Goal: Transaction & Acquisition: Purchase product/service

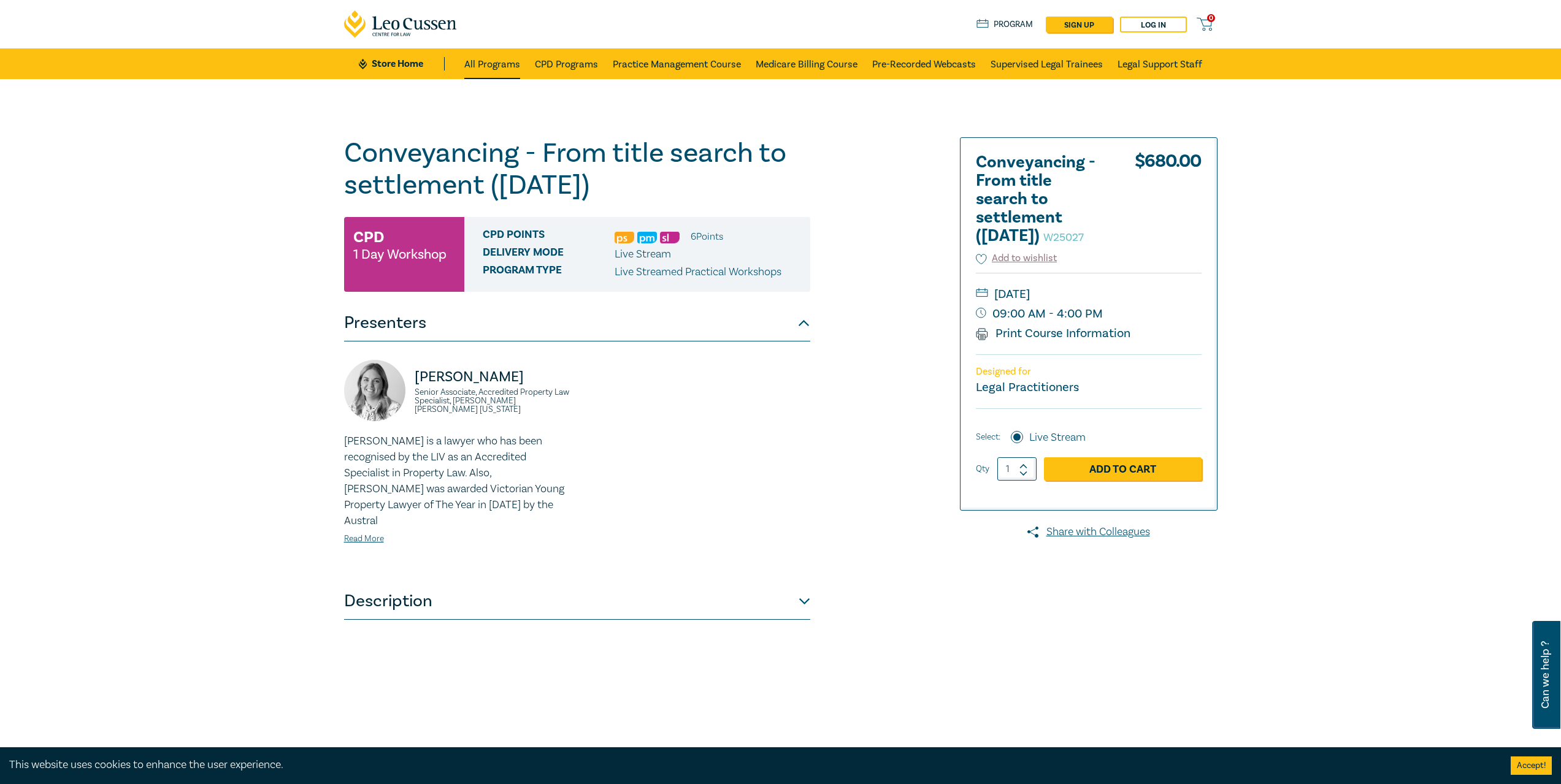
click at [503, 65] on link "All Programs" at bounding box center [492, 63] width 56 height 31
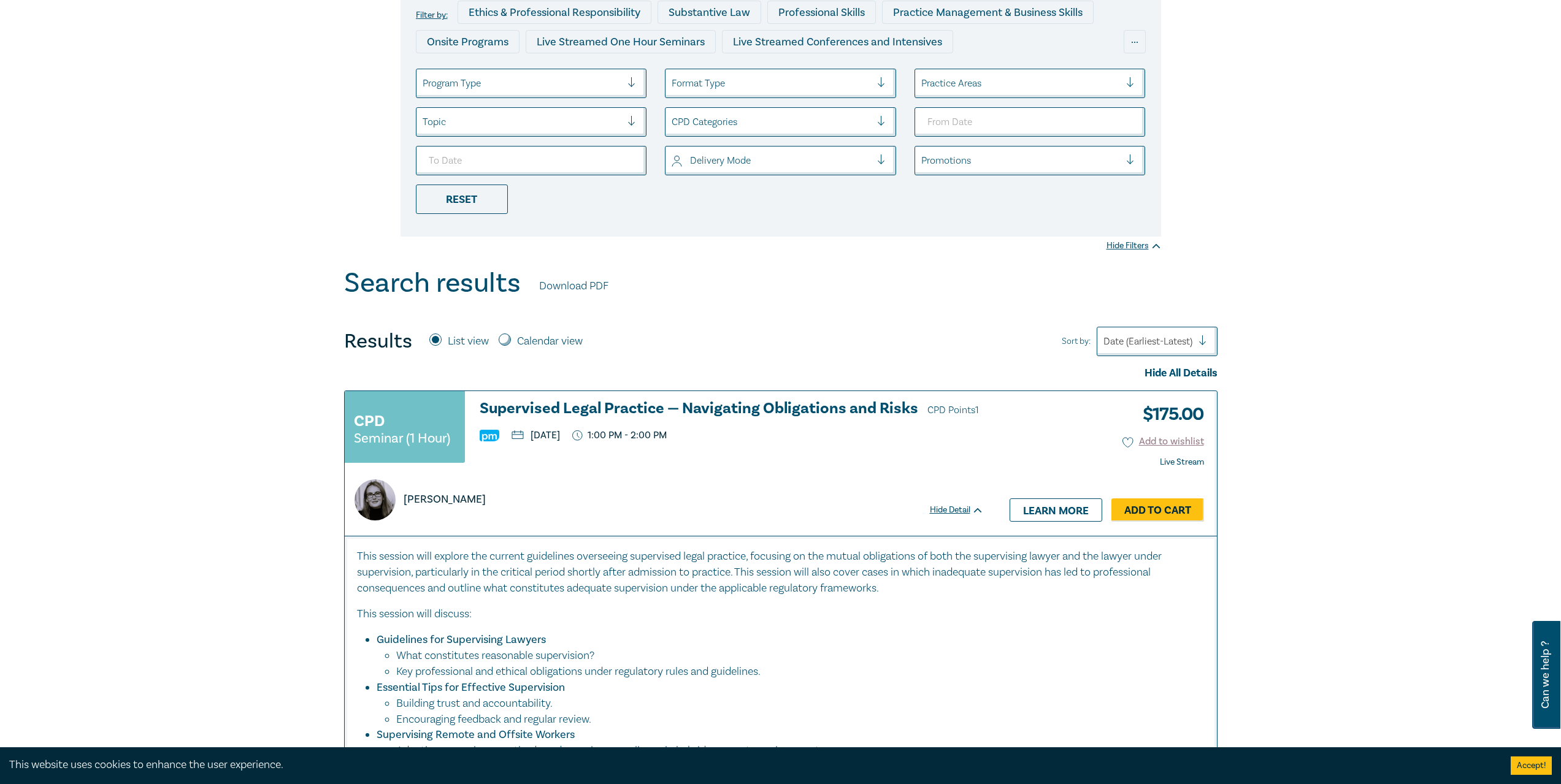
scroll to position [62, 0]
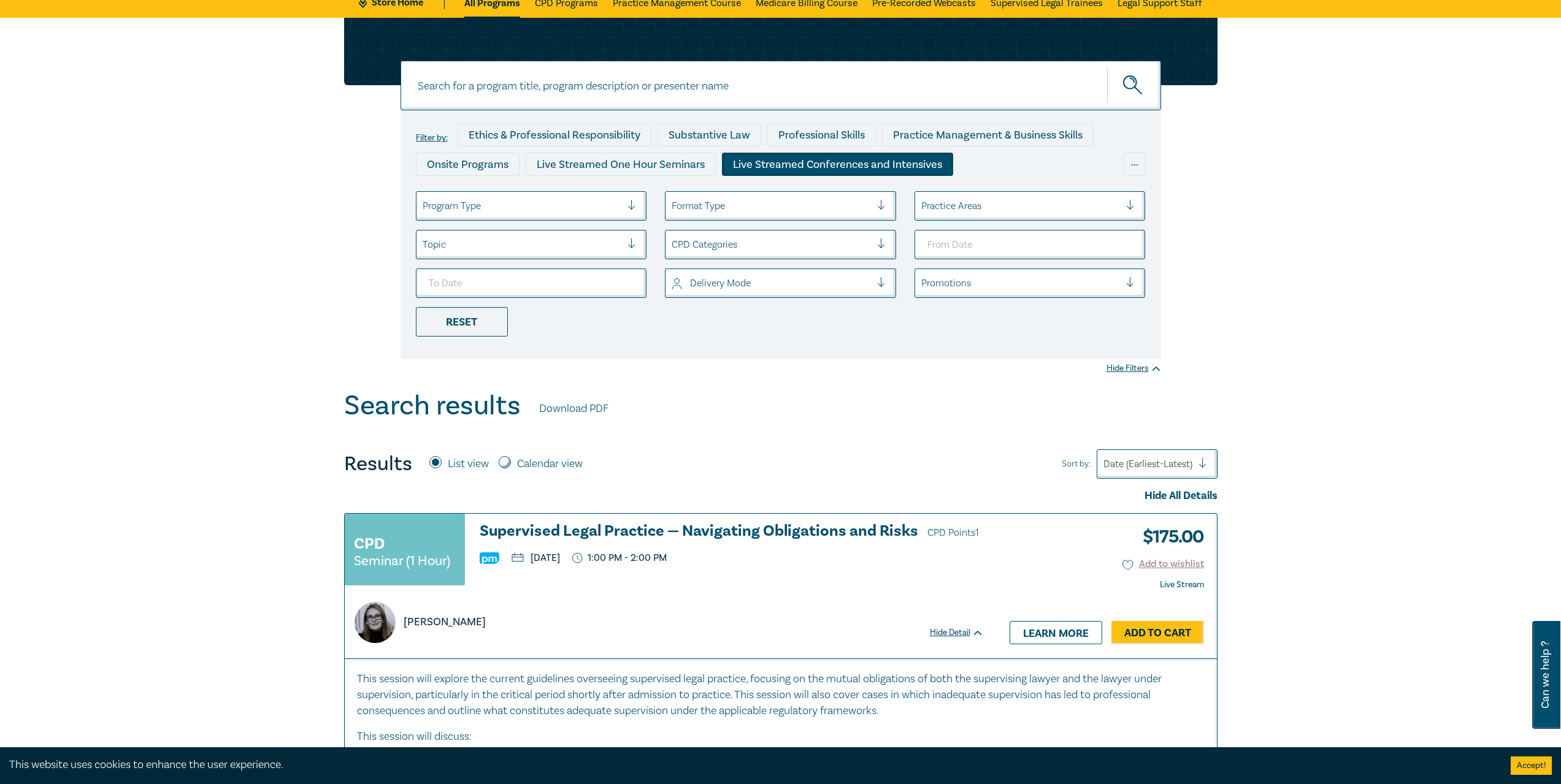
click at [838, 164] on div "Live Streamed Conferences and Intensives" at bounding box center [837, 165] width 231 height 24
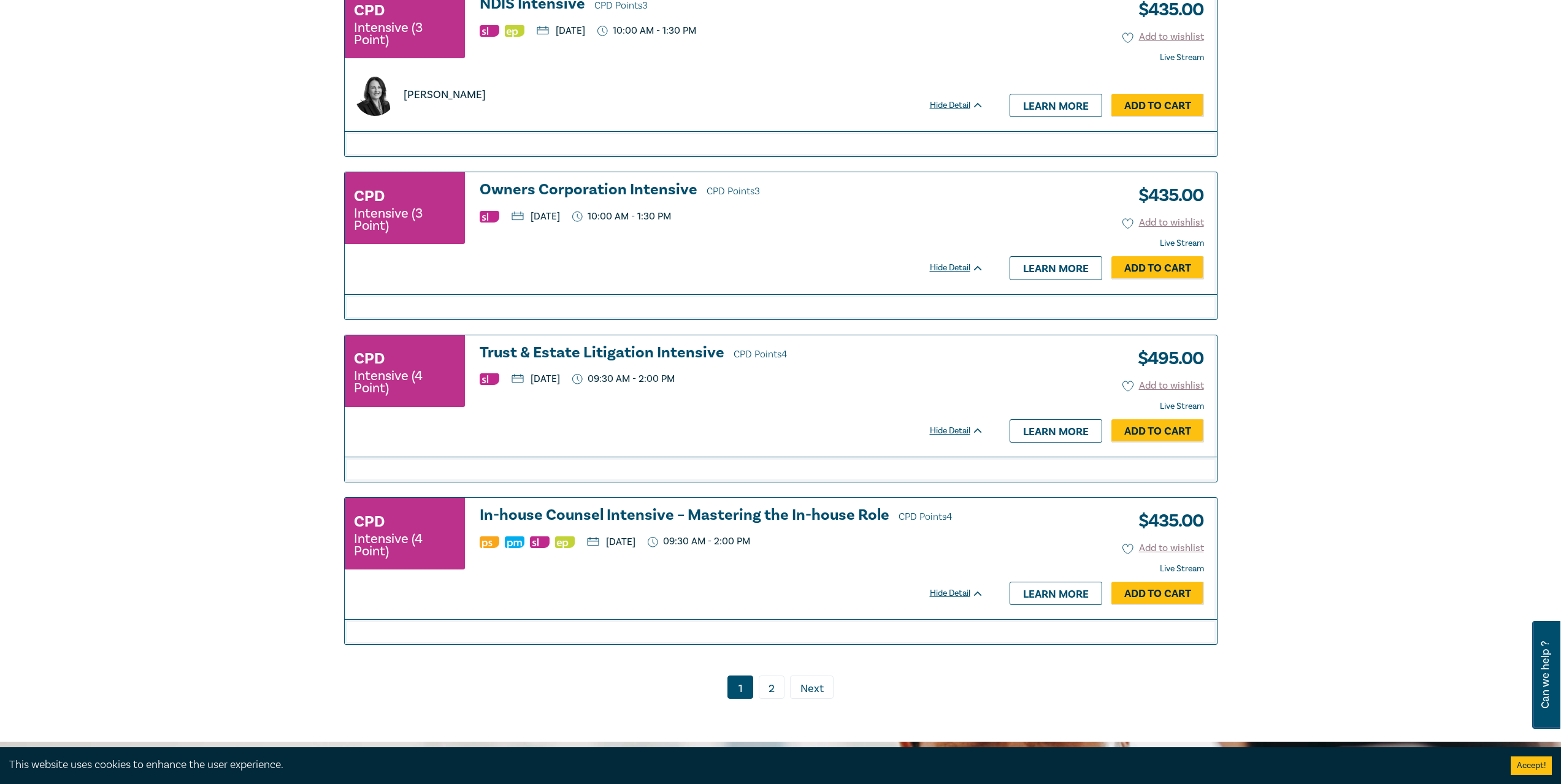
scroll to position [2576, 0]
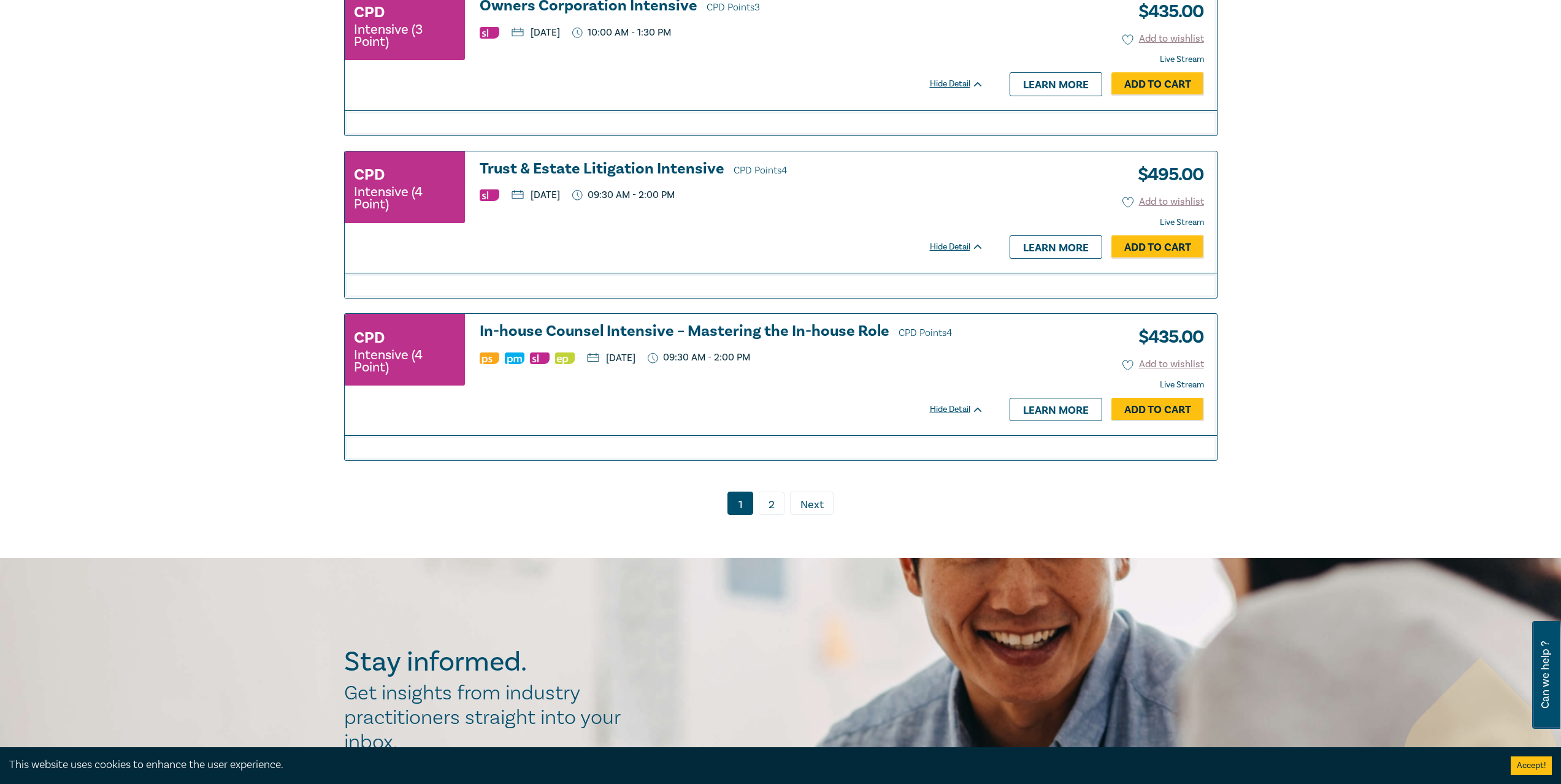
click at [764, 508] on link "2" at bounding box center [771, 504] width 26 height 24
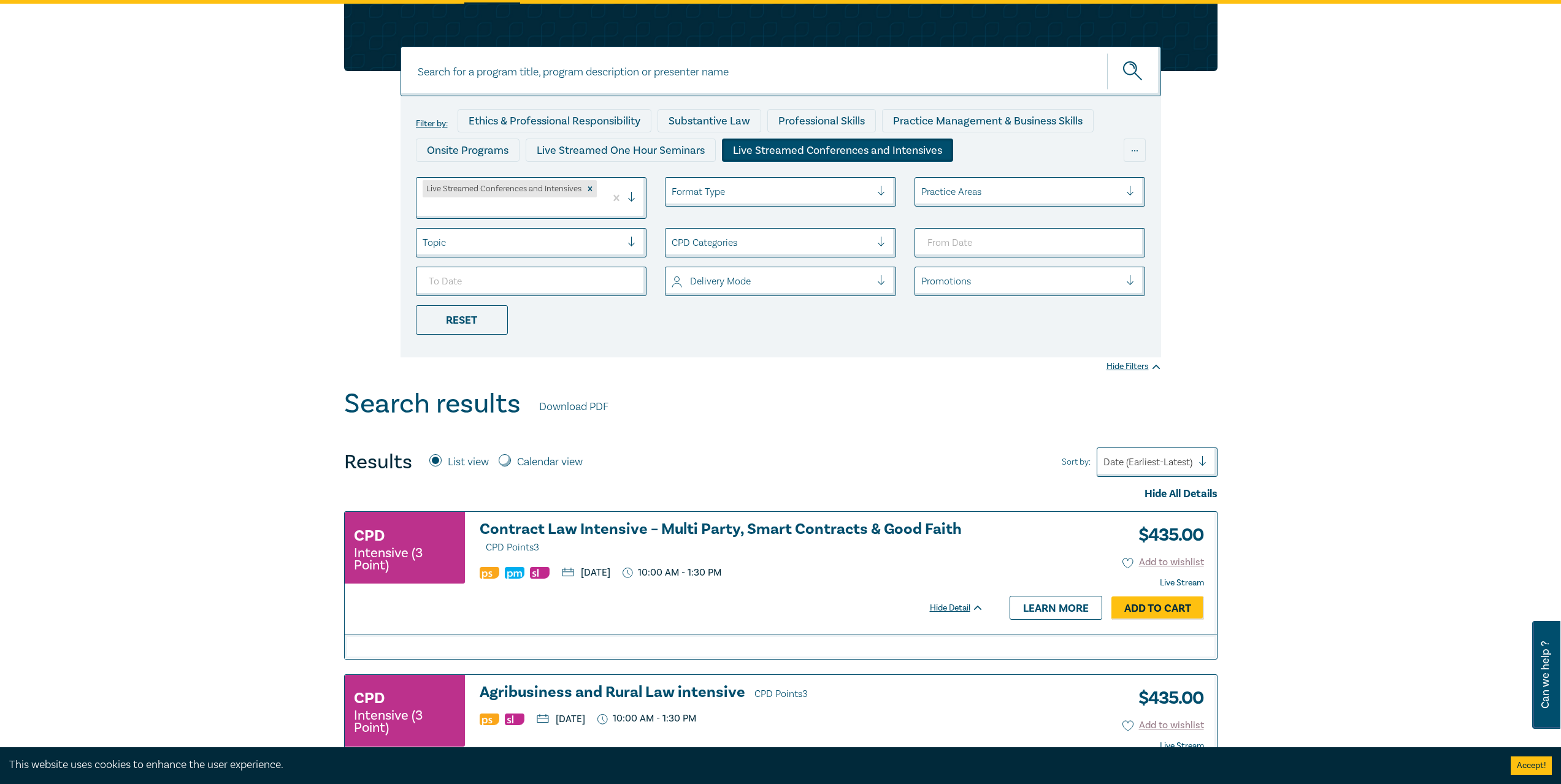
scroll to position [14, 0]
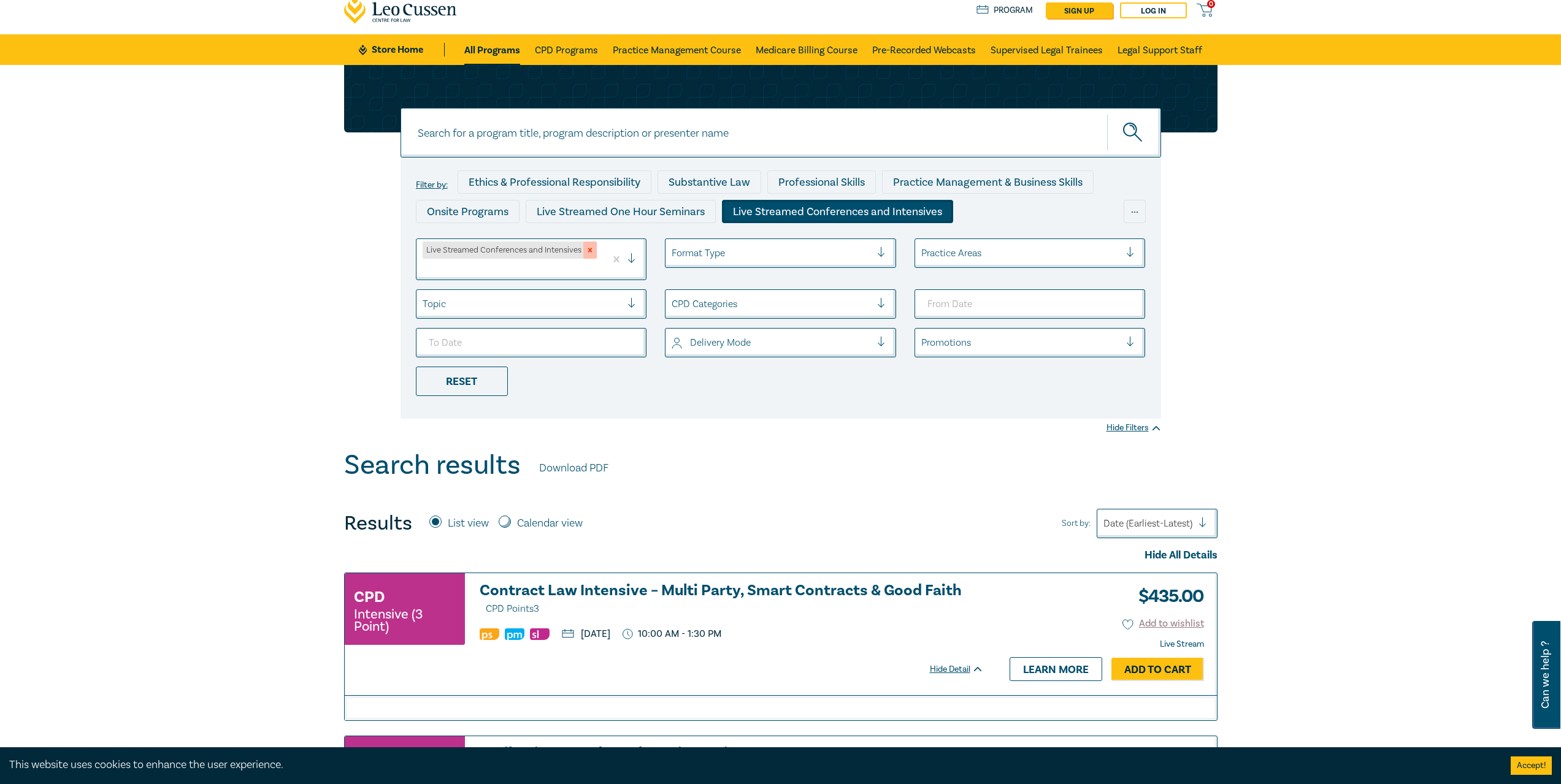
click at [588, 247] on icon "Remove Live Streamed Conferences and Intensives" at bounding box center [590, 250] width 9 height 9
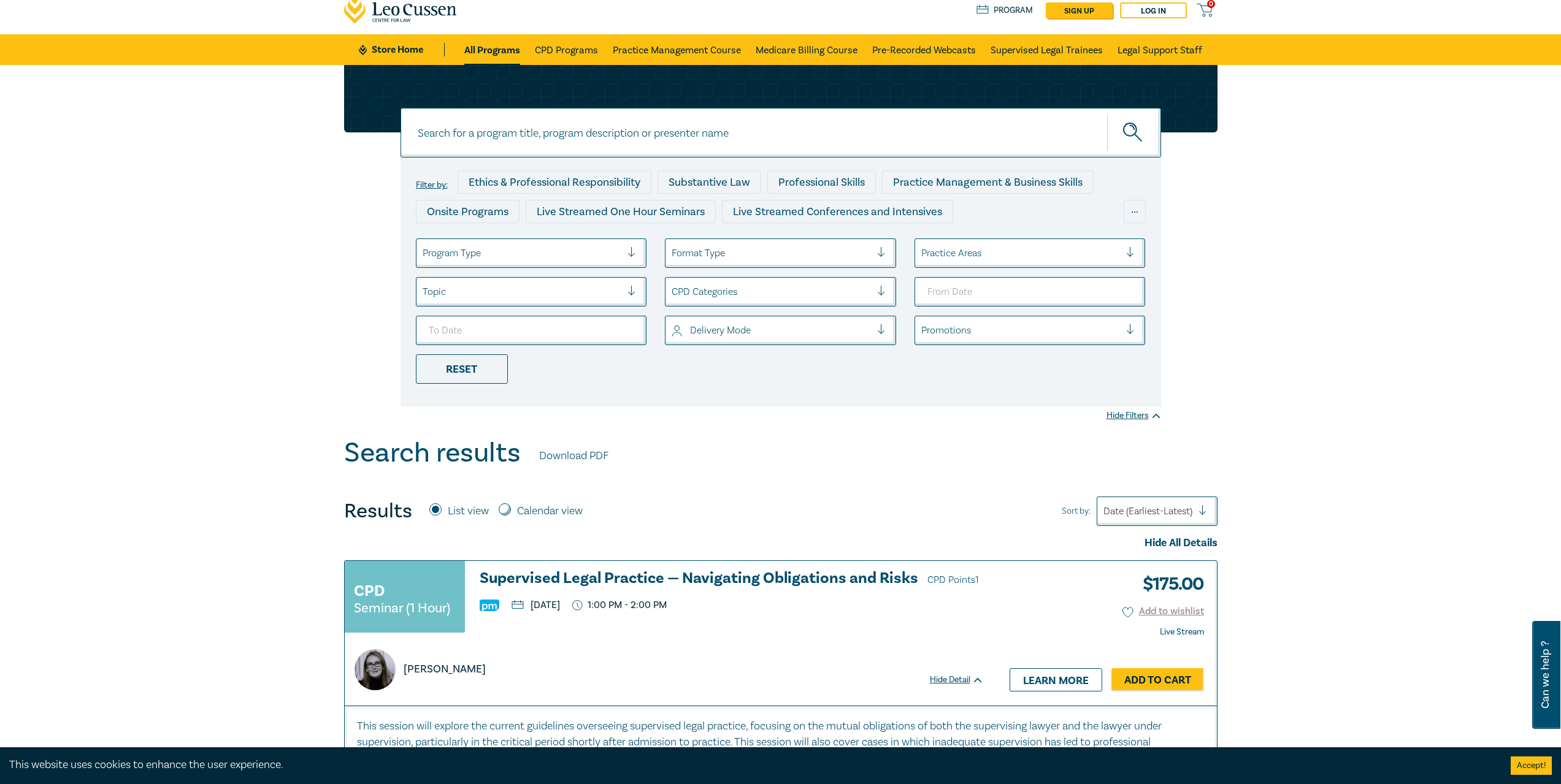
click at [594, 133] on input at bounding box center [781, 133] width 760 height 50
type input "conveyancing"
click at [1107, 114] on button "submit" at bounding box center [1133, 133] width 54 height 37
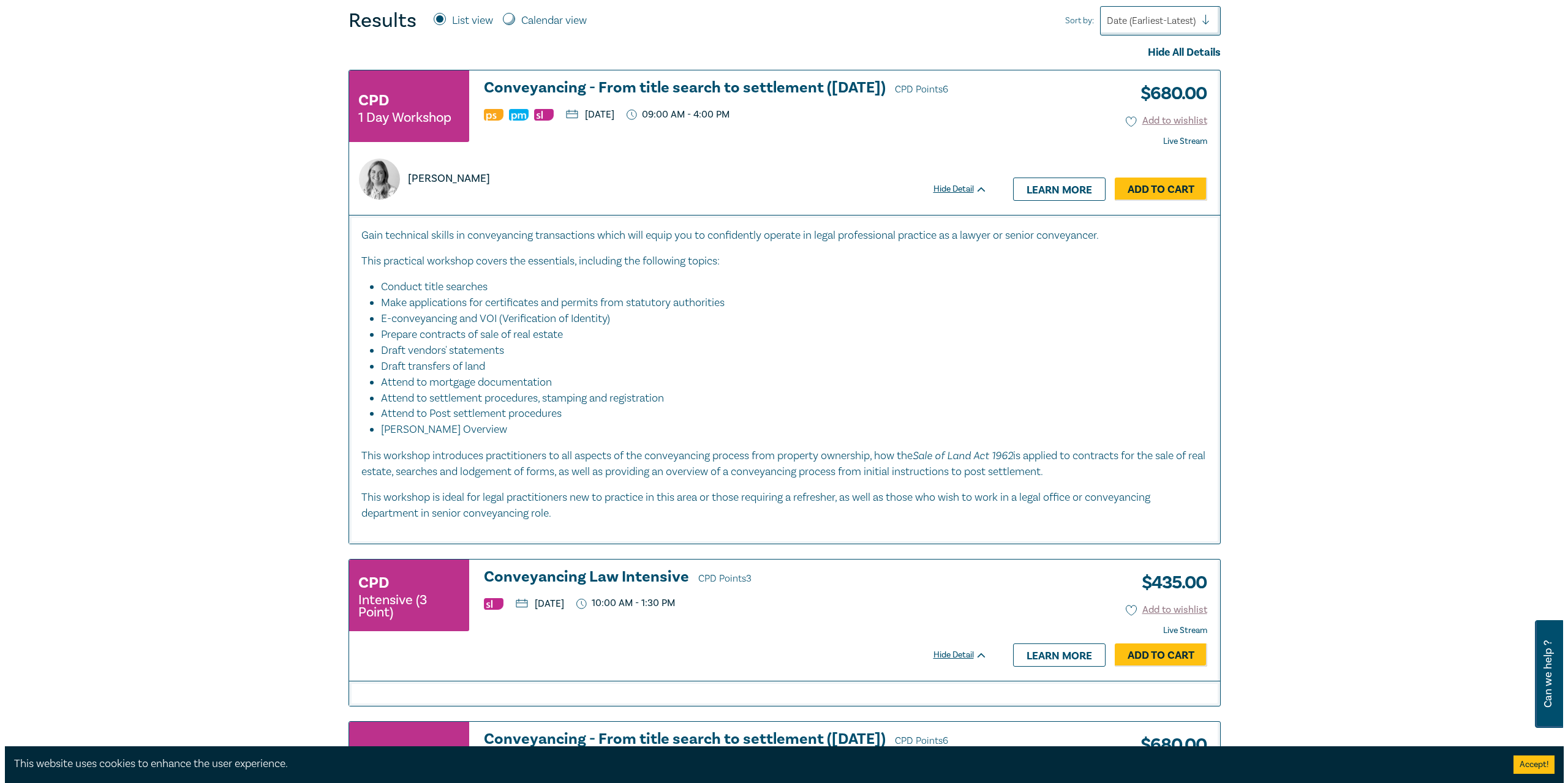
scroll to position [259, 0]
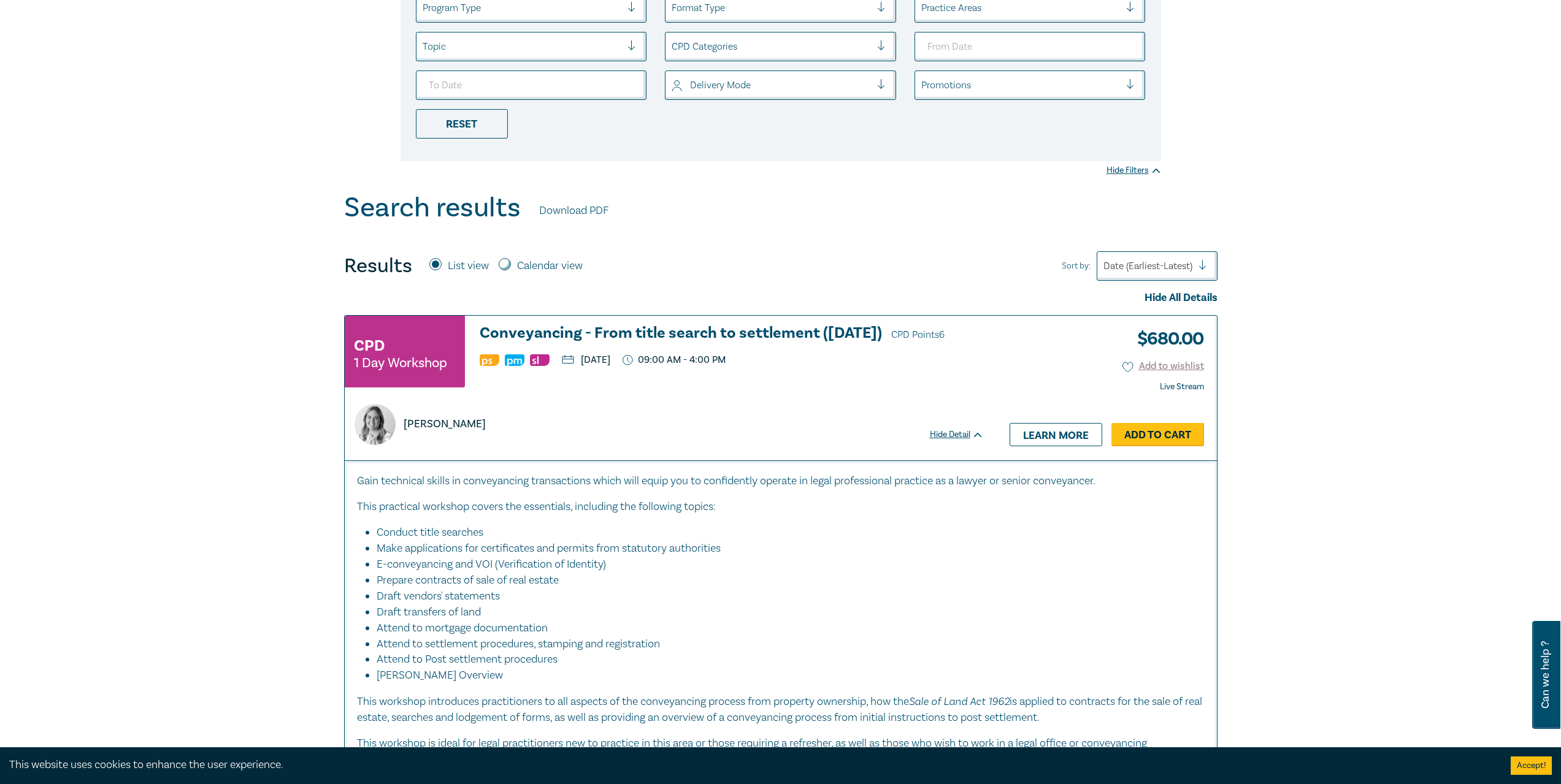
click at [1174, 435] on link "Add to Cart" at bounding box center [1157, 435] width 92 height 24
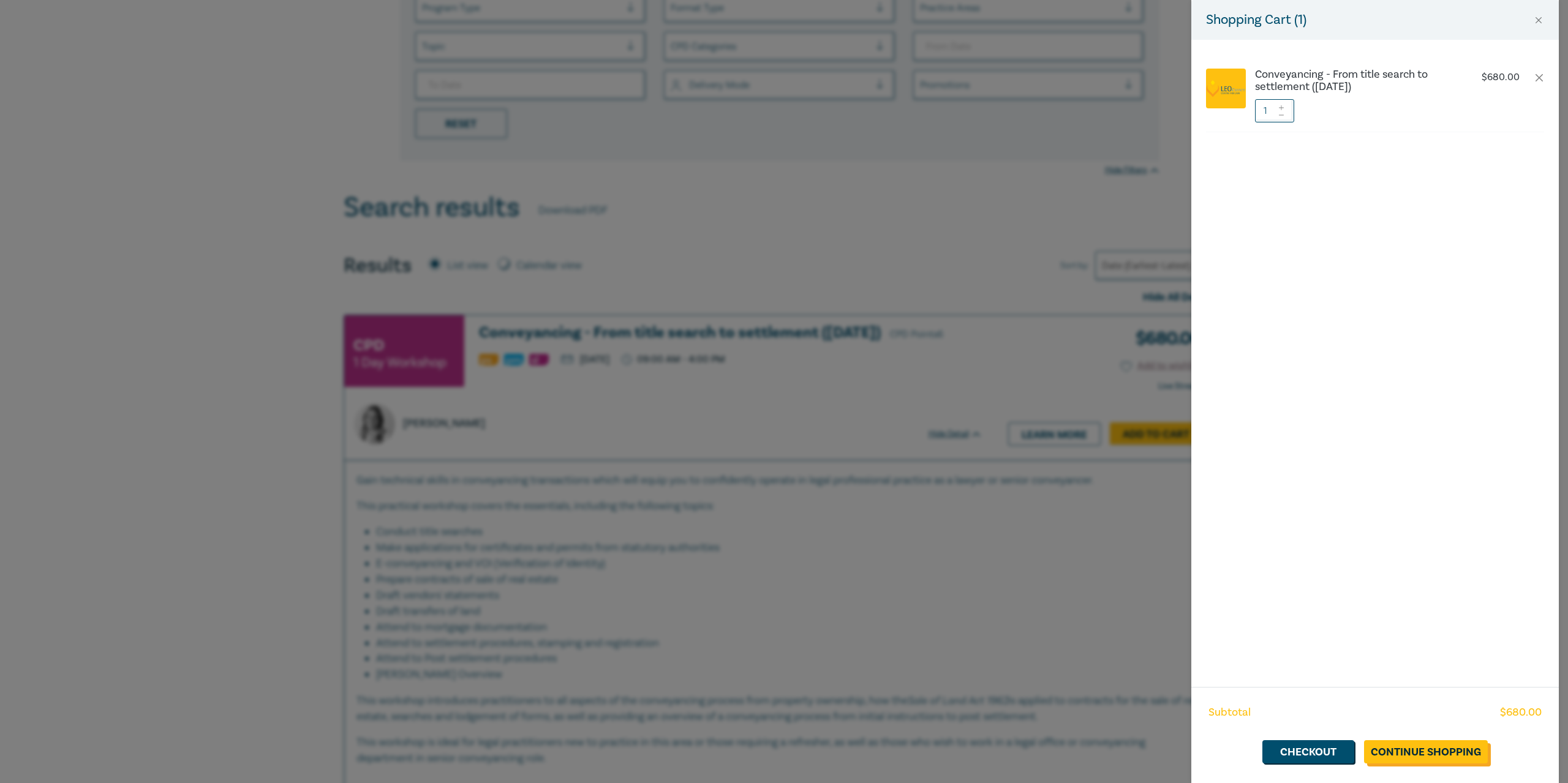
click at [1429, 748] on link "Continue Shopping" at bounding box center [1426, 752] width 124 height 24
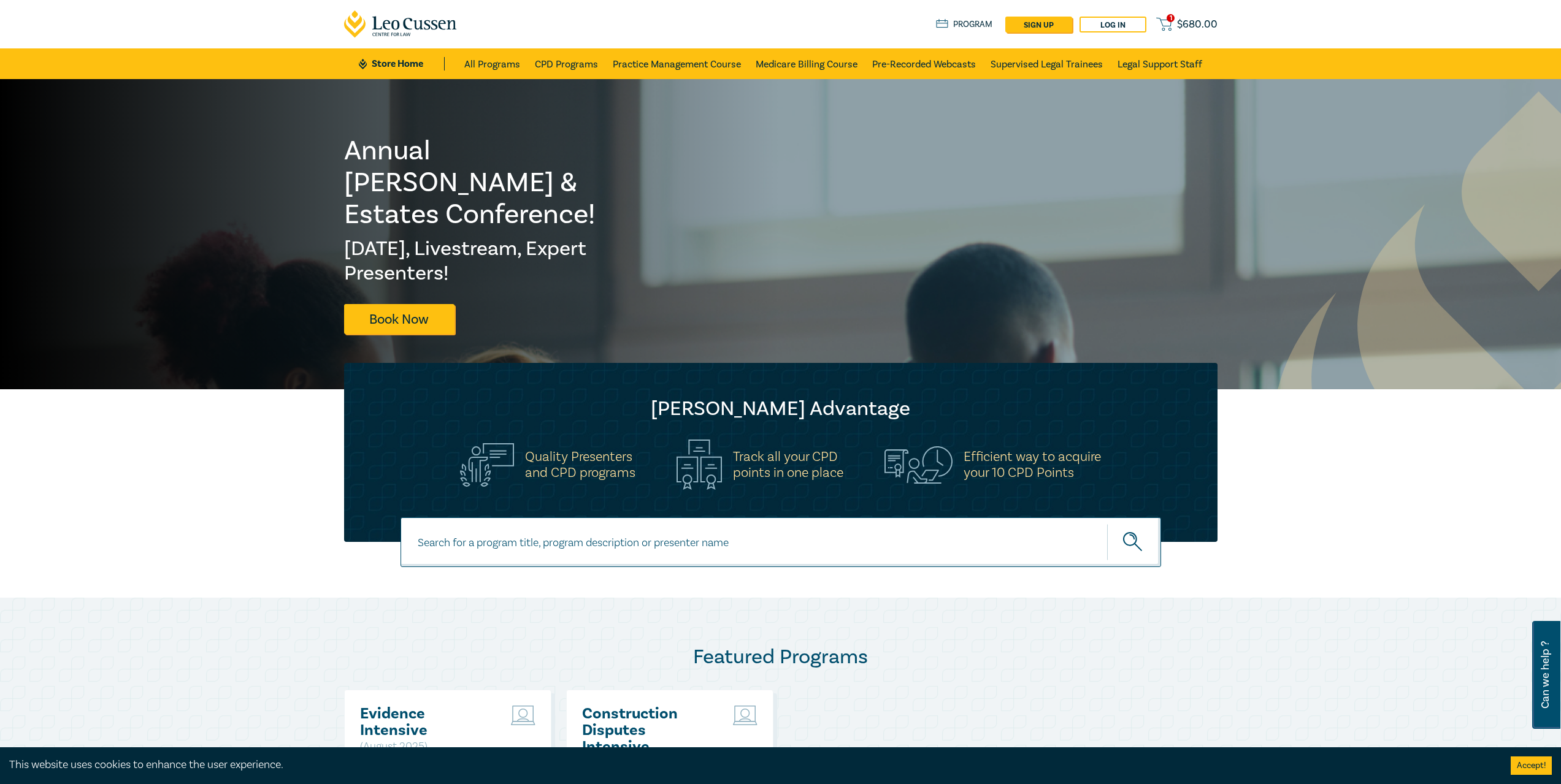
click at [1175, 21] on link "1 $ 680.00" at bounding box center [1186, 24] width 61 height 15
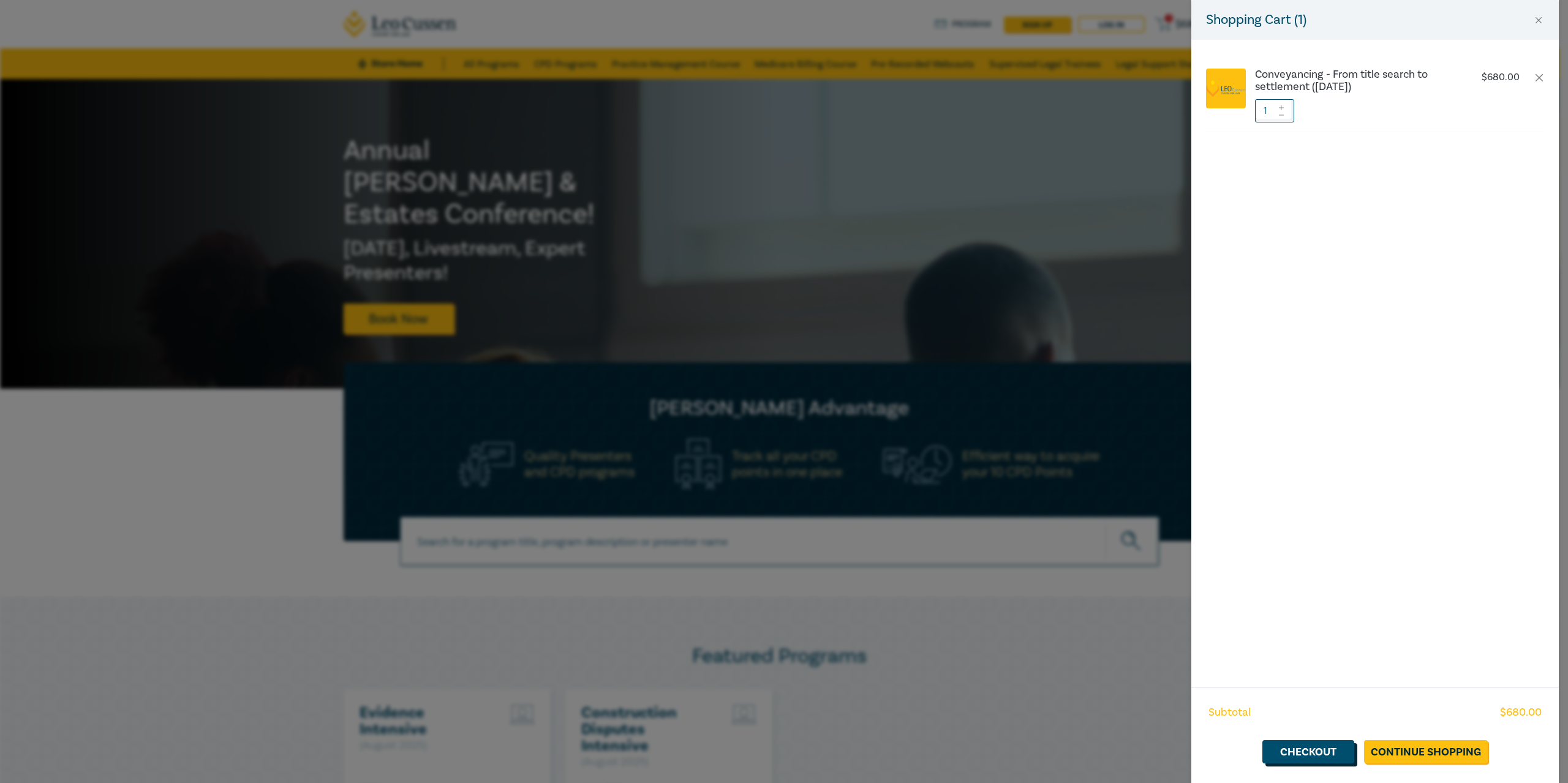
click at [1349, 751] on link "Checkout" at bounding box center [1308, 752] width 92 height 24
